Goal: Transaction & Acquisition: Purchase product/service

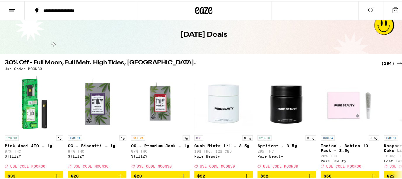
scroll to position [29, 0]
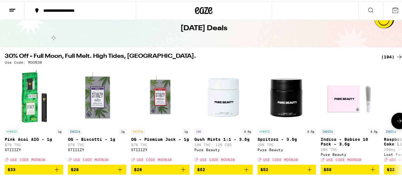
click at [396, 127] on button at bounding box center [399, 119] width 16 height 16
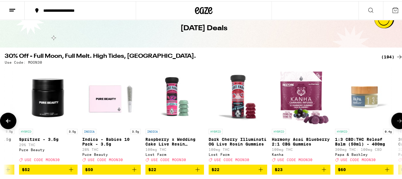
scroll to position [0, 329]
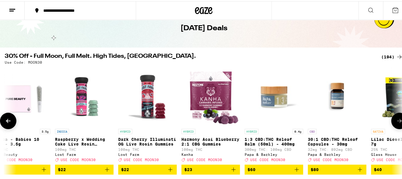
click at [396, 114] on button at bounding box center [399, 119] width 16 height 16
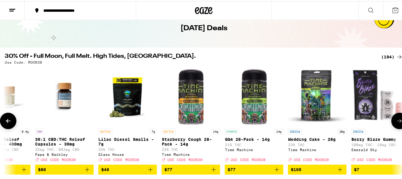
scroll to position [0, 658]
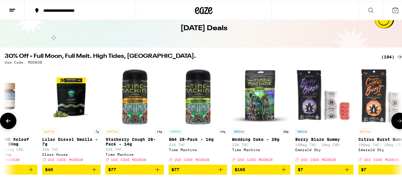
click at [396, 114] on button at bounding box center [399, 119] width 16 height 16
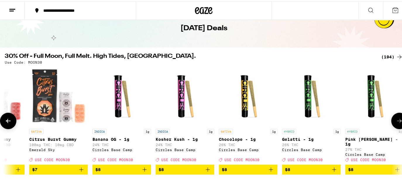
click at [396, 114] on button at bounding box center [399, 119] width 16 height 16
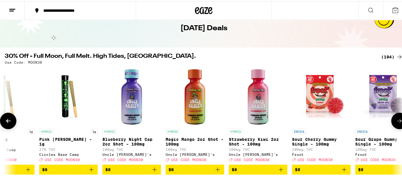
scroll to position [0, 1316]
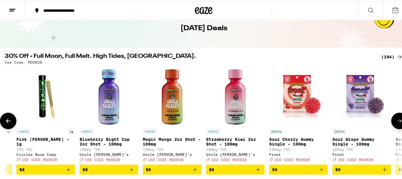
click at [396, 114] on button at bounding box center [399, 119] width 16 height 16
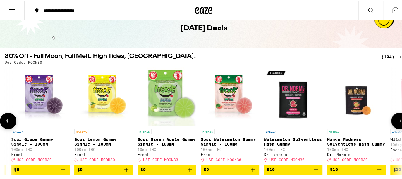
scroll to position [0, 1645]
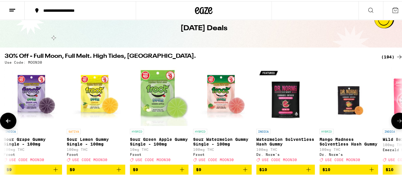
click at [396, 114] on button at bounding box center [399, 119] width 16 height 16
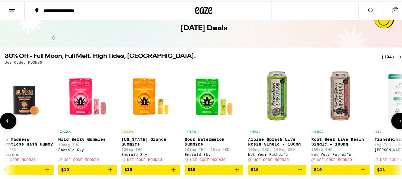
scroll to position [0, 1975]
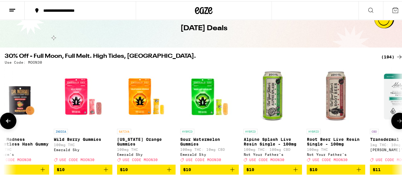
click at [396, 114] on button at bounding box center [399, 119] width 16 height 16
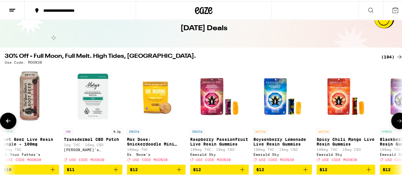
scroll to position [0, 2304]
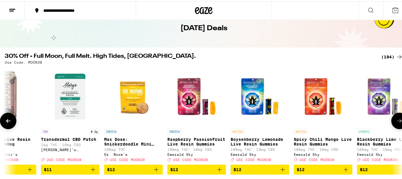
click at [396, 114] on button at bounding box center [399, 119] width 16 height 16
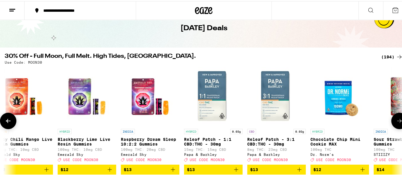
scroll to position [0, 2633]
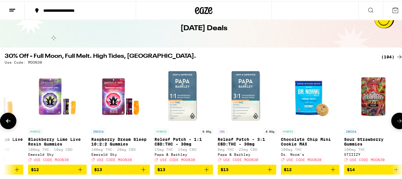
click at [396, 114] on button at bounding box center [399, 119] width 16 height 16
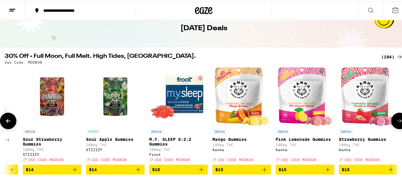
scroll to position [0, 2962]
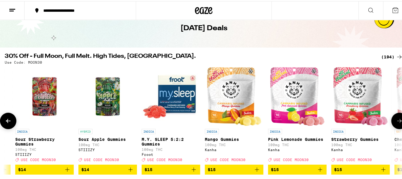
click at [396, 114] on button at bounding box center [399, 119] width 16 height 16
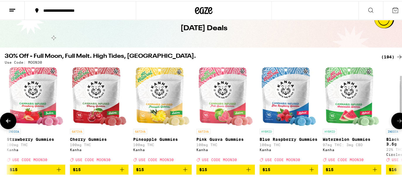
scroll to position [0, 3291]
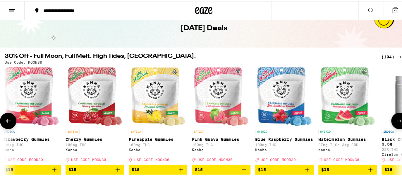
click at [396, 114] on button at bounding box center [399, 119] width 16 height 16
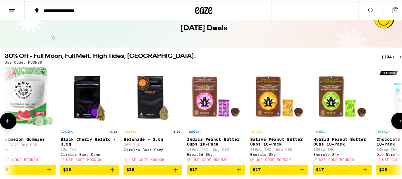
scroll to position [0, 3620]
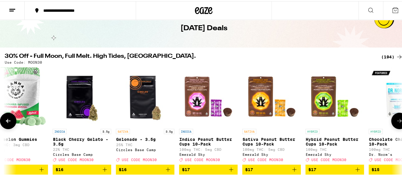
click at [396, 114] on button at bounding box center [399, 119] width 16 height 16
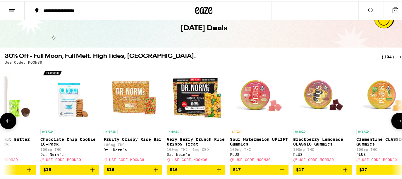
scroll to position [0, 3949]
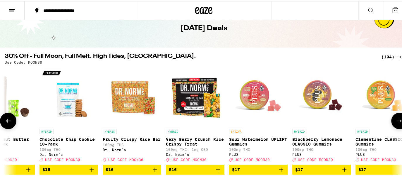
click at [396, 114] on button at bounding box center [399, 119] width 16 height 16
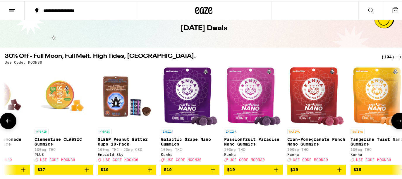
scroll to position [0, 4279]
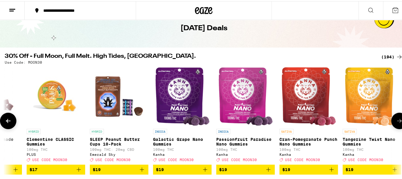
click at [396, 114] on button at bounding box center [399, 119] width 16 height 16
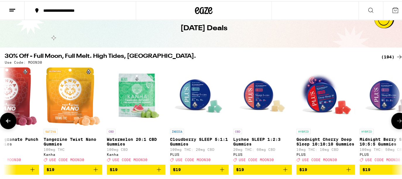
scroll to position [0, 4608]
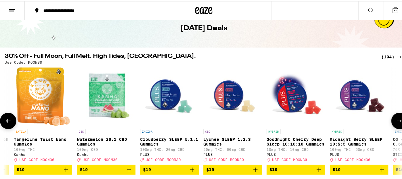
click at [396, 115] on button at bounding box center [399, 119] width 16 height 16
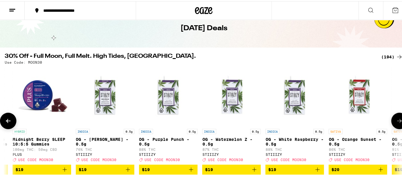
scroll to position [0, 4937]
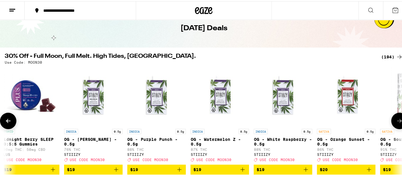
click at [396, 115] on button at bounding box center [399, 119] width 16 height 16
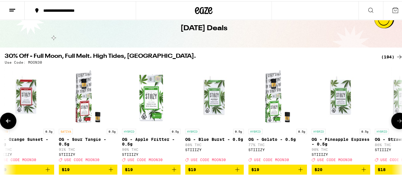
scroll to position [0, 5266]
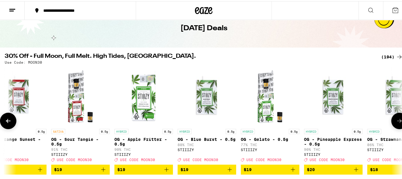
click at [396, 115] on button at bounding box center [399, 119] width 16 height 16
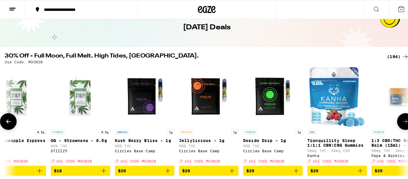
scroll to position [0, 5595]
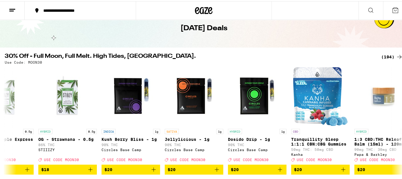
click at [392, 9] on icon at bounding box center [395, 9] width 7 height 7
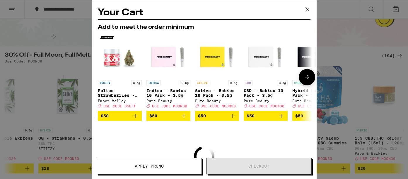
click at [299, 80] on button at bounding box center [307, 77] width 16 height 16
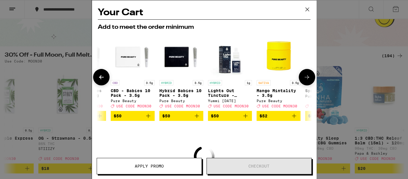
scroll to position [0, 143]
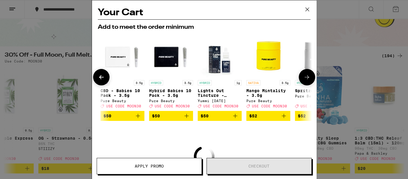
click at [299, 80] on button at bounding box center [307, 77] width 16 height 16
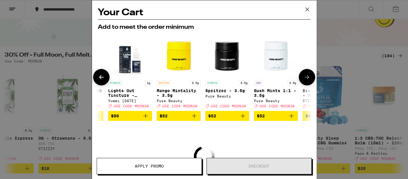
scroll to position [0, 278]
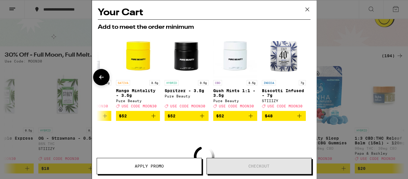
click at [299, 80] on div at bounding box center [307, 77] width 16 height 16
click at [310, 125] on div "Your Cart Add to meet the order minimum INDICA 3.5g Melted Strawberries - 3.5g …" at bounding box center [204, 80] width 224 height 161
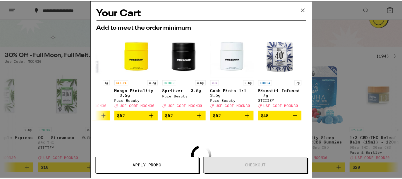
scroll to position [65, 0]
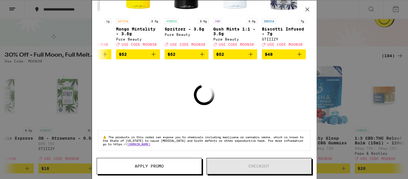
click at [312, 16] on button at bounding box center [307, 9] width 18 height 19
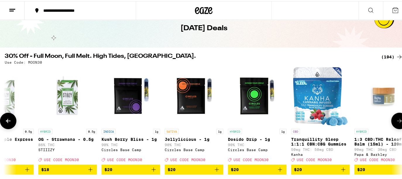
click at [155, 172] on icon "Add to bag" at bounding box center [153, 168] width 7 height 7
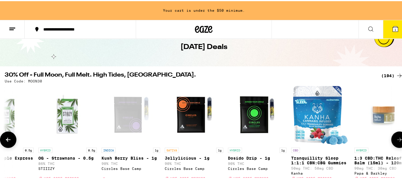
scroll to position [48, 0]
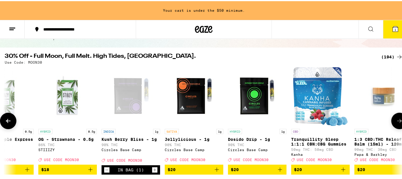
click at [213, 170] on icon "Add to bag" at bounding box center [216, 168] width 7 height 7
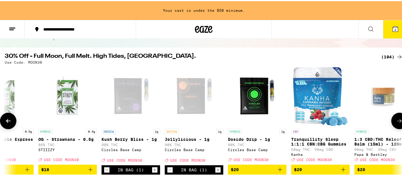
click at [277, 169] on icon "Add to bag" at bounding box center [280, 168] width 7 height 7
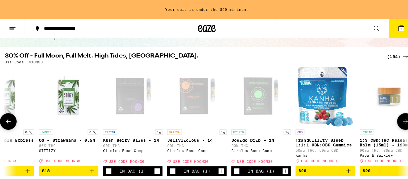
scroll to position [29, 0]
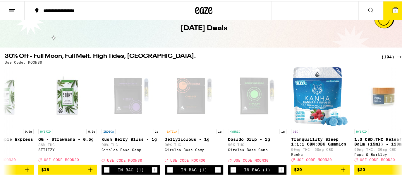
click at [392, 6] on icon at bounding box center [395, 9] width 7 height 7
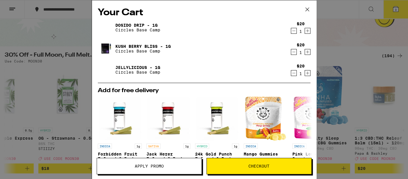
scroll to position [112, 0]
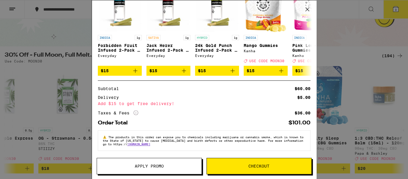
click at [340, 23] on div "Your Cart Dosido Drip - 1g Circles Base Camp $20 1 Kush [PERSON_NAME] [PERSON_N…" at bounding box center [204, 89] width 408 height 179
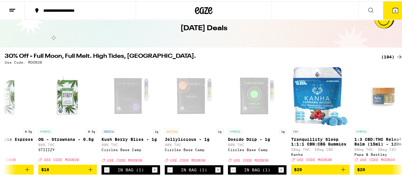
click at [13, 11] on icon at bounding box center [12, 9] width 7 height 7
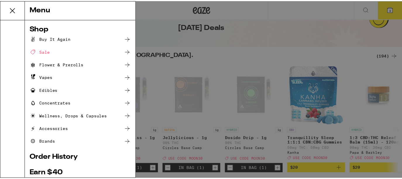
scroll to position [90, 0]
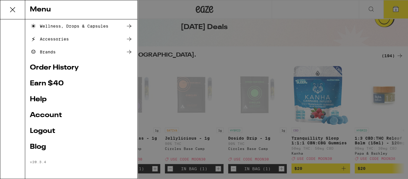
click at [13, 9] on icon at bounding box center [12, 9] width 5 height 5
